Goal: Information Seeking & Learning: Compare options

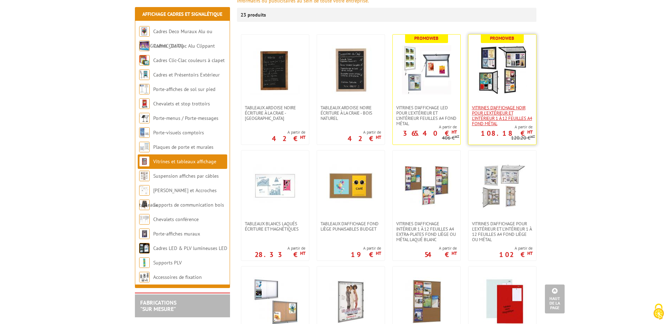
scroll to position [106, 0]
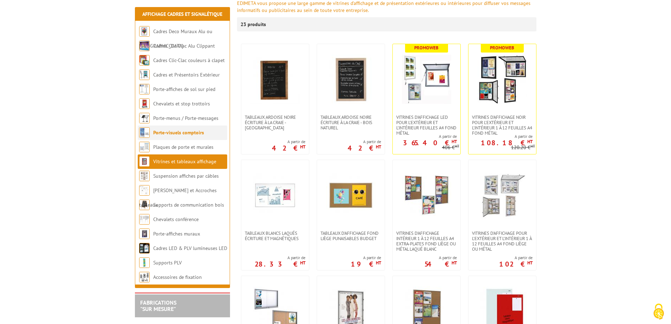
click at [194, 133] on link "Porte-visuels comptoirs" at bounding box center [178, 132] width 51 height 6
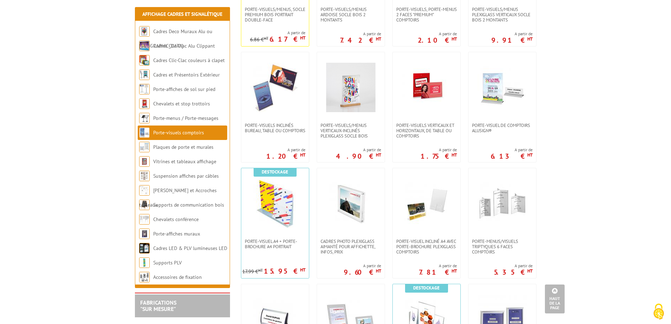
scroll to position [317, 0]
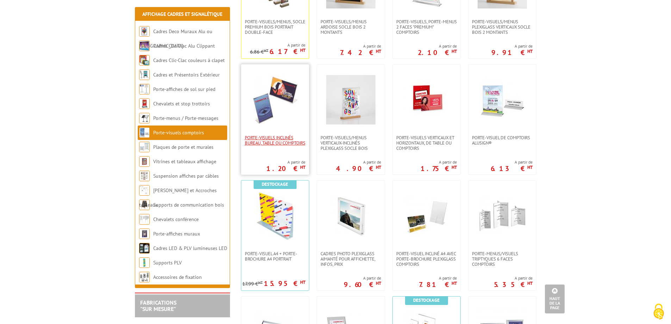
click at [291, 145] on span "Porte-visuels inclinés bureau, table ou comptoirs" at bounding box center [275, 140] width 61 height 11
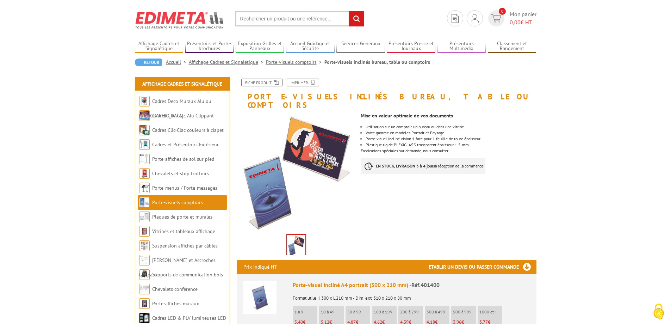
scroll to position [190, 0]
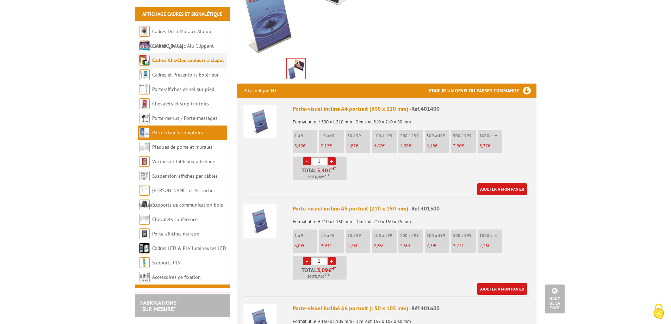
click at [160, 57] on link "Cadres Clic-Clac couleurs à clapet" at bounding box center [188, 60] width 72 height 6
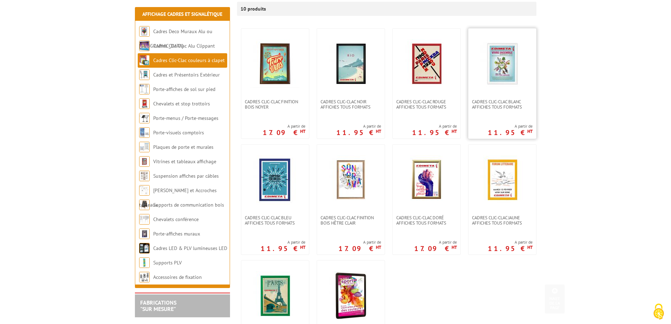
scroll to position [211, 0]
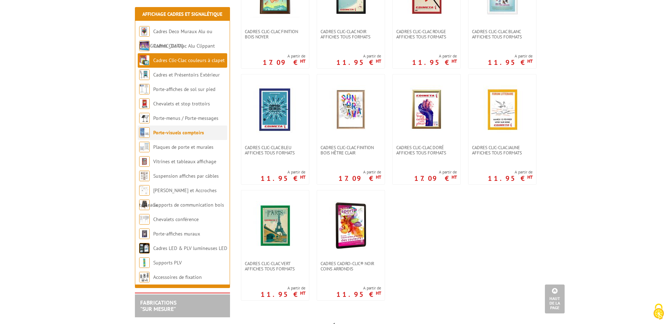
click at [190, 134] on link "Porte-visuels comptoirs" at bounding box center [178, 132] width 51 height 6
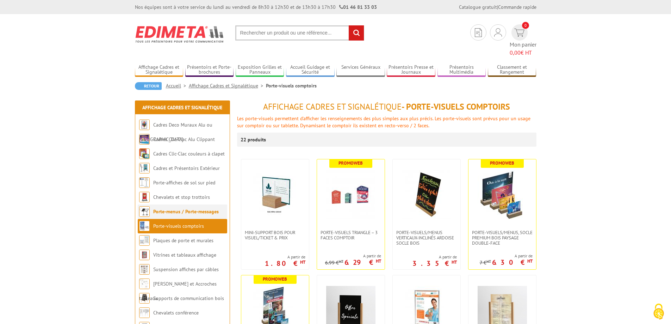
click at [185, 206] on li "Porte-menus / Porte-messages" at bounding box center [182, 211] width 89 height 14
click at [192, 208] on link "Porte-menus / Porte-messages" at bounding box center [186, 211] width 66 height 6
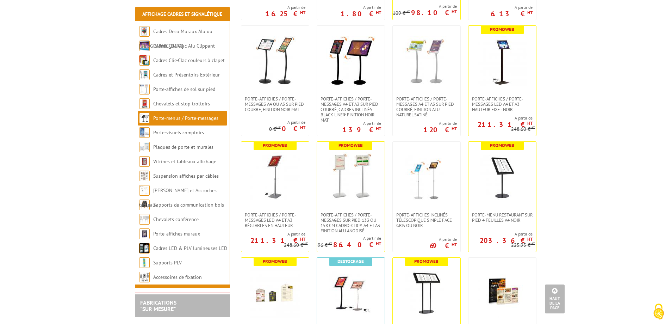
scroll to position [493, 0]
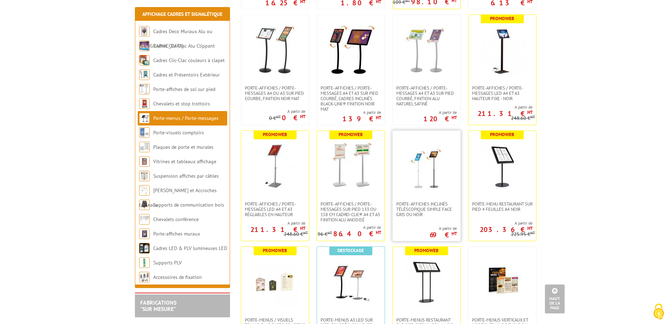
click at [429, 196] on link at bounding box center [427, 166] width 68 height 70
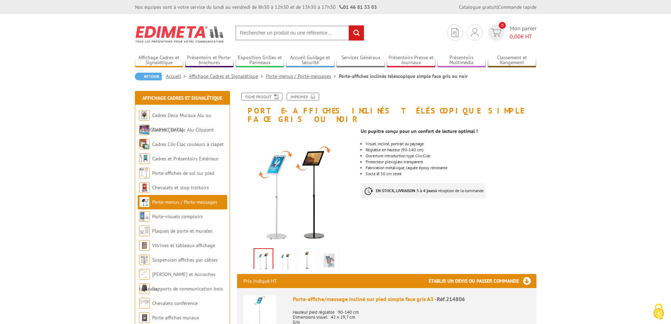
click at [292, 249] on img at bounding box center [285, 260] width 17 height 22
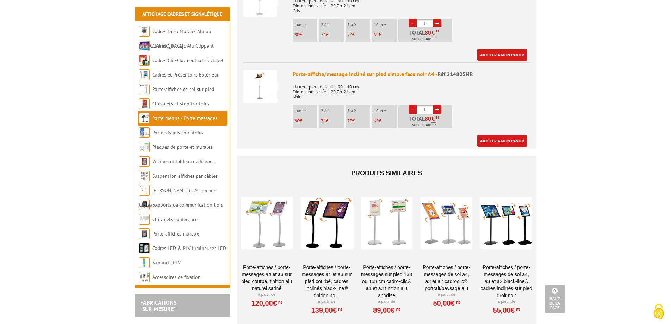
scroll to position [493, 0]
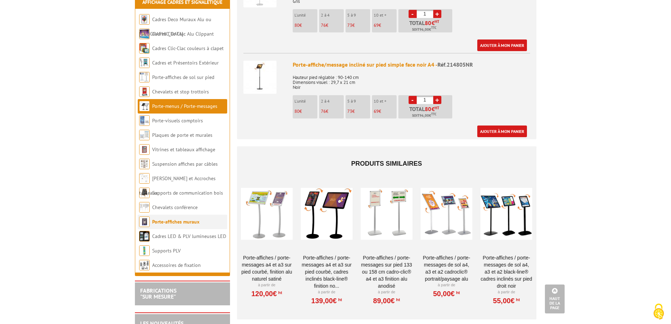
click at [182, 218] on link "Porte-affiches muraux" at bounding box center [175, 221] width 47 height 6
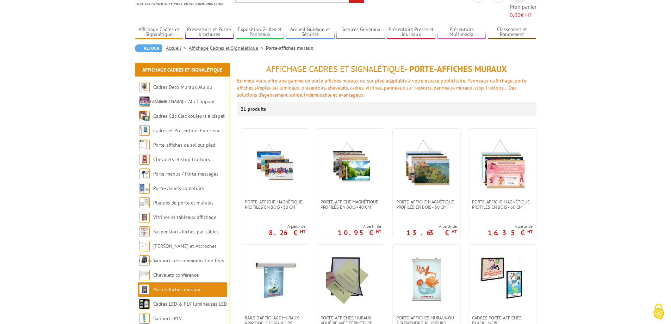
scroll to position [35, 0]
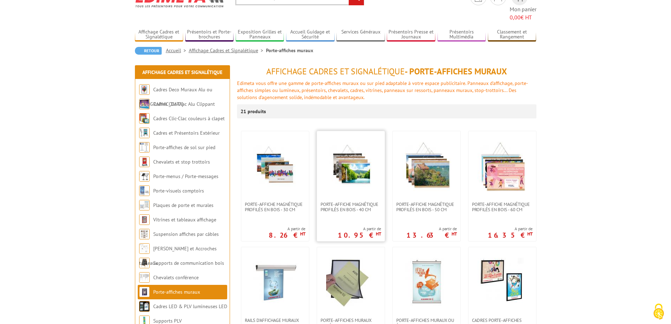
click at [366, 161] on img at bounding box center [350, 166] width 49 height 49
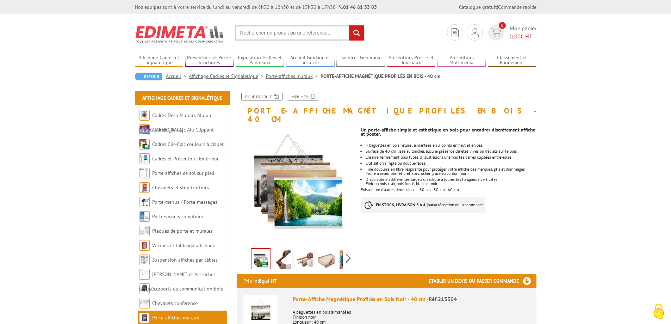
click at [292, 248] on link at bounding box center [283, 260] width 20 height 25
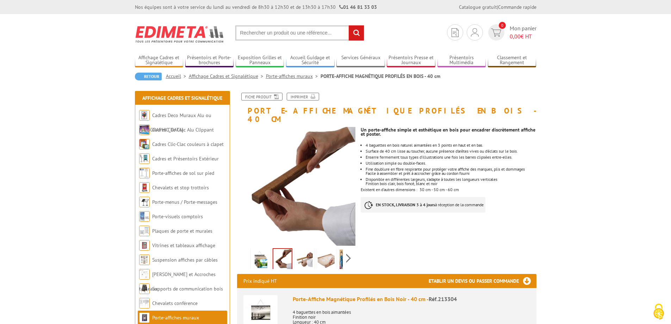
click at [305, 249] on img at bounding box center [304, 260] width 17 height 22
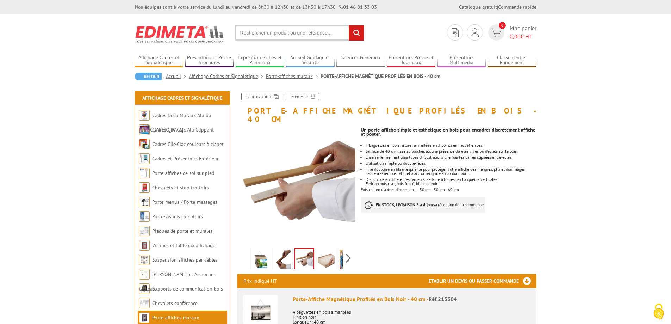
click at [322, 249] on img at bounding box center [326, 260] width 17 height 22
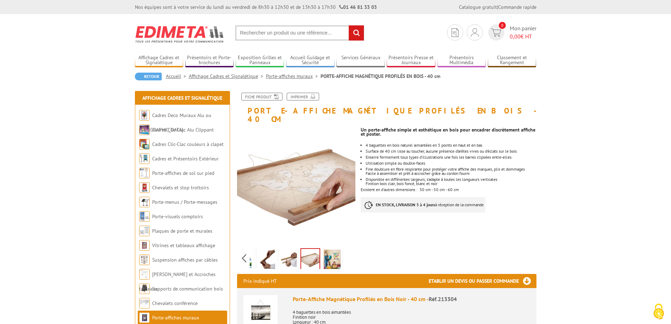
click at [348, 246] on div "Previous Next" at bounding box center [296, 257] width 119 height 25
click at [335, 250] on img at bounding box center [332, 260] width 17 height 22
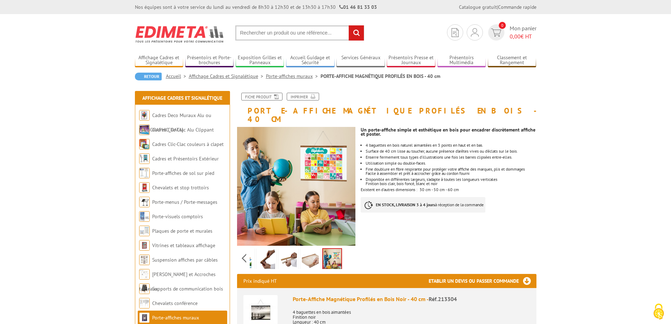
click at [312, 253] on img at bounding box center [310, 260] width 17 height 22
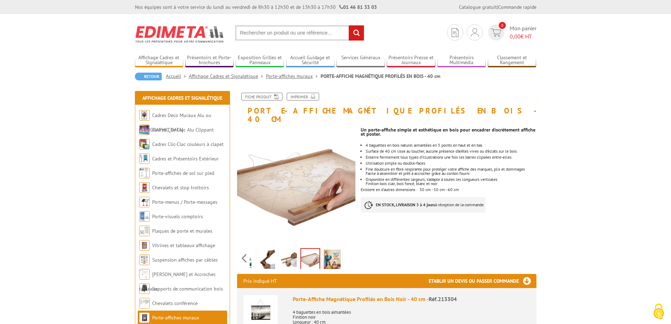
click at [288, 250] on img at bounding box center [288, 260] width 17 height 22
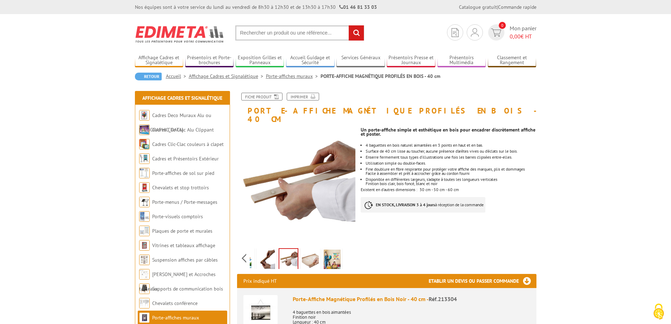
click at [268, 249] on img at bounding box center [266, 260] width 17 height 22
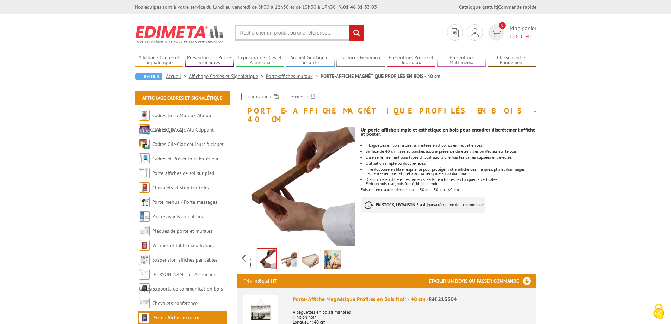
click at [250, 249] on img at bounding box center [244, 260] width 17 height 22
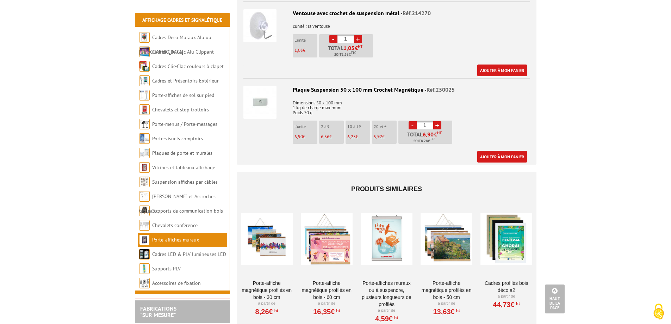
scroll to position [775, 0]
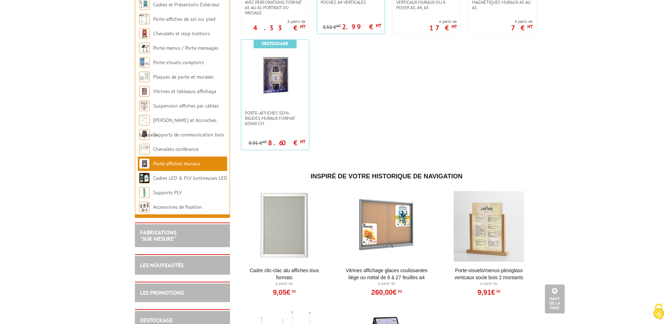
scroll to position [634, 0]
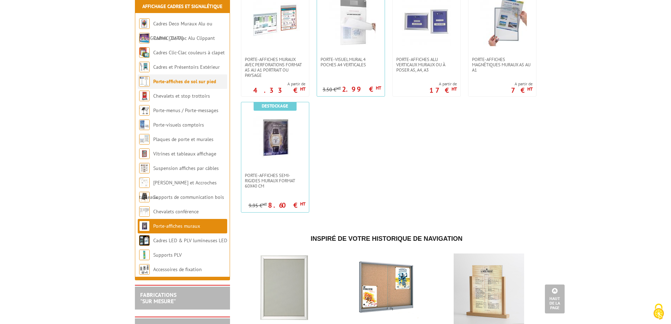
click at [163, 85] on link "Porte-affiches de sol sur pied" at bounding box center [184, 81] width 63 height 6
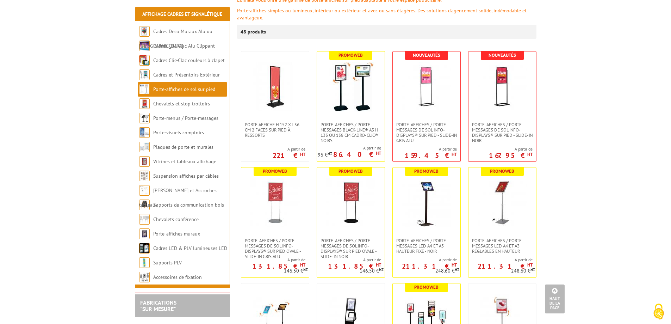
scroll to position [35, 0]
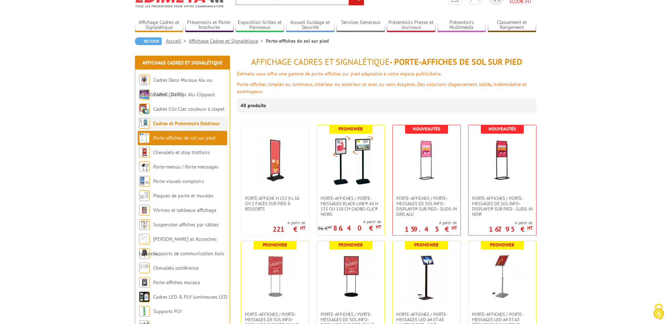
click at [163, 123] on link "Cadres et Présentoirs Extérieur" at bounding box center [186, 123] width 67 height 6
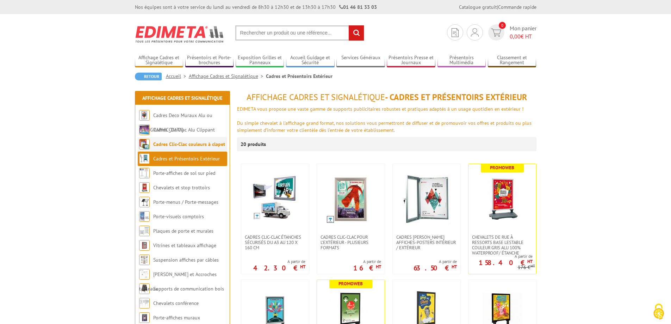
click at [189, 143] on link "Cadres Clic-Clac couleurs à clapet" at bounding box center [189, 144] width 72 height 6
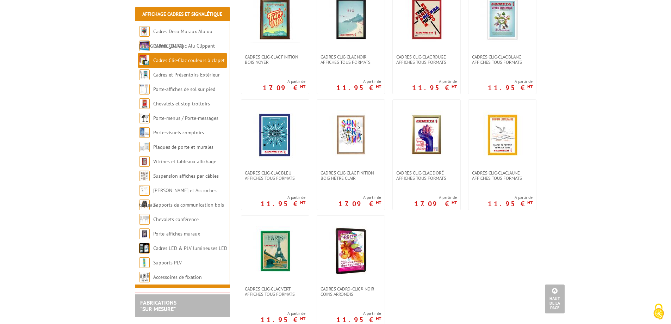
scroll to position [176, 0]
click at [198, 74] on link "Cadres et Présentoirs Extérieur" at bounding box center [186, 74] width 67 height 6
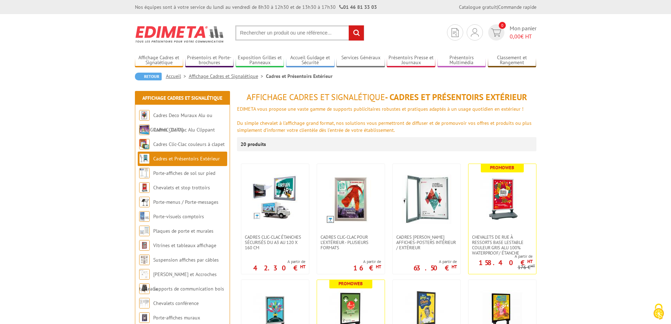
scroll to position [35, 0]
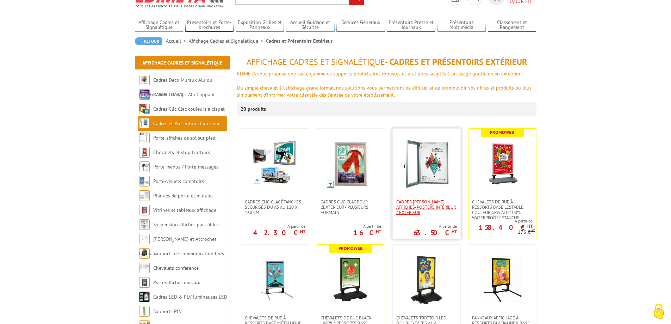
click at [424, 211] on span "Cadres vitrines affiches-posters intérieur / extérieur" at bounding box center [426, 207] width 61 height 16
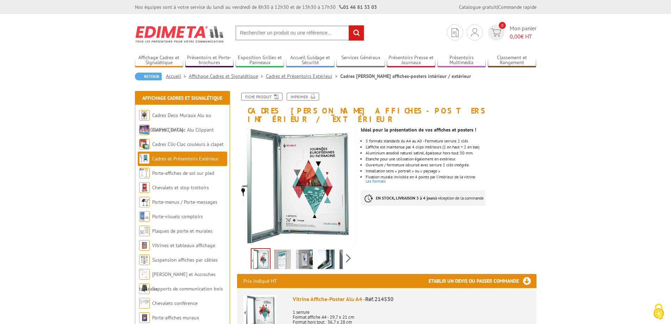
click at [300, 250] on img at bounding box center [304, 260] width 17 height 22
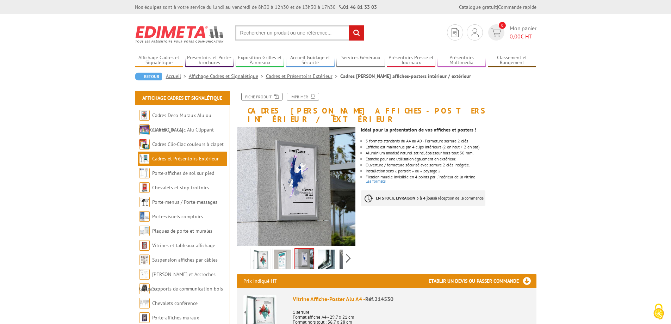
click at [329, 250] on img at bounding box center [326, 260] width 17 height 22
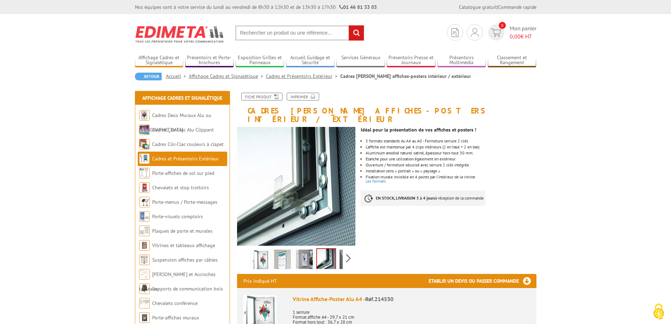
click at [337, 249] on li at bounding box center [348, 258] width 22 height 22
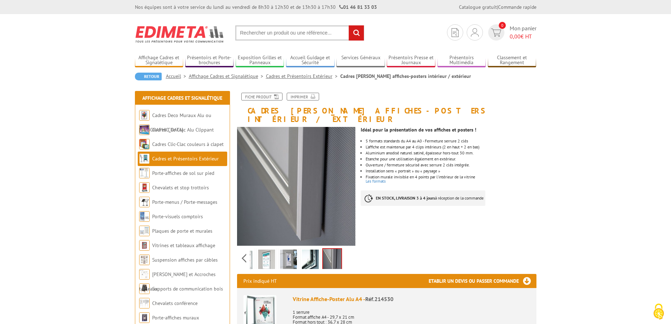
click at [337, 249] on img at bounding box center [332, 260] width 18 height 22
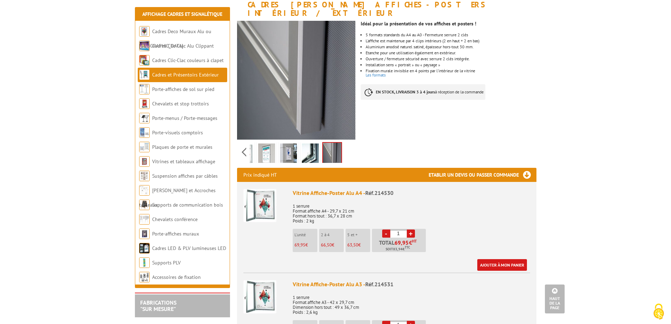
scroll to position [106, 0]
click at [310, 147] on img at bounding box center [310, 155] width 17 height 22
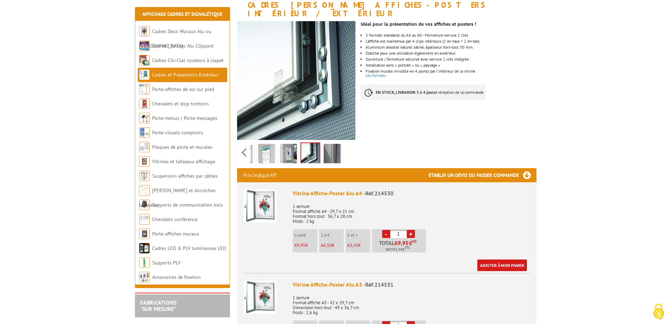
click at [276, 144] on li at bounding box center [267, 152] width 22 height 22
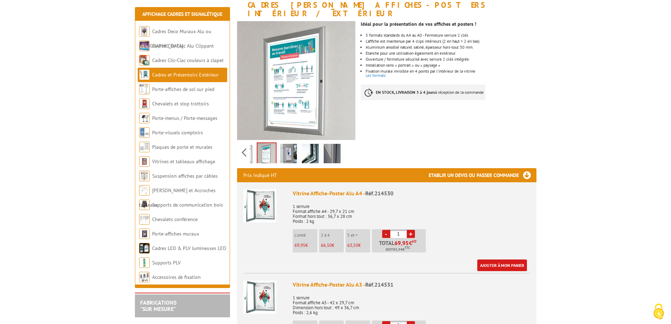
click at [259, 143] on img at bounding box center [266, 154] width 18 height 22
click at [262, 143] on img at bounding box center [266, 154] width 18 height 22
click at [250, 144] on img at bounding box center [244, 155] width 17 height 22
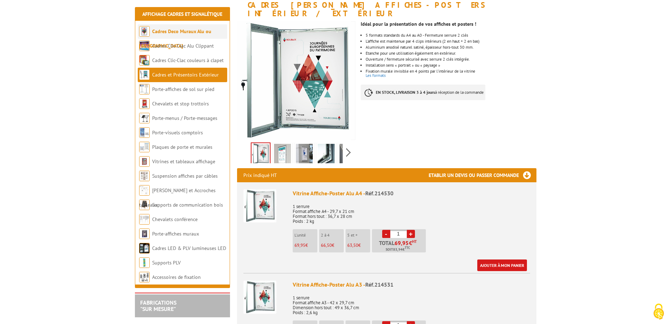
click at [190, 35] on li "Cadres Deco Muraux Alu ou [GEOGRAPHIC_DATA]" at bounding box center [182, 31] width 89 height 14
click at [194, 31] on link "Cadres Deco Muraux Alu ou [GEOGRAPHIC_DATA]" at bounding box center [175, 38] width 72 height 21
